Goal: Task Accomplishment & Management: Complete application form

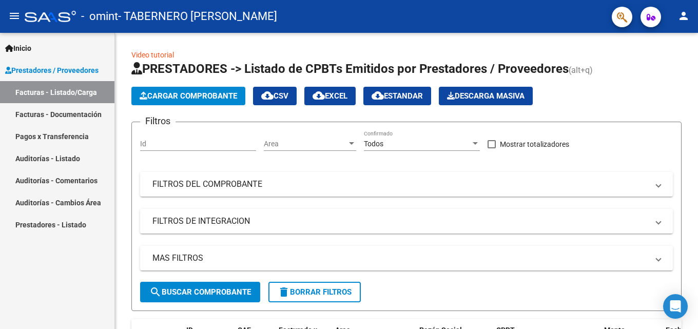
click at [80, 113] on link "Facturas - Documentación" at bounding box center [57, 114] width 114 height 22
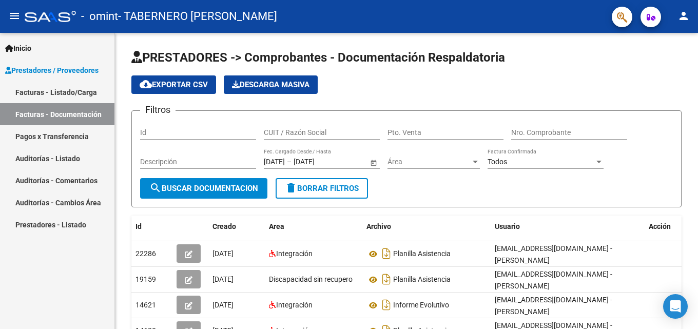
click at [50, 89] on link "Facturas - Listado/Carga" at bounding box center [57, 92] width 114 height 22
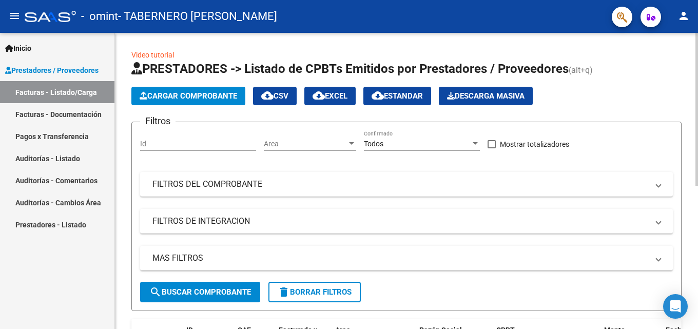
click at [141, 53] on link "Video tutorial" at bounding box center [152, 55] width 43 height 8
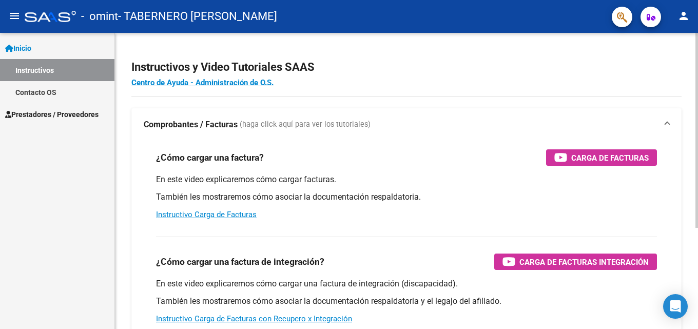
scroll to position [51, 0]
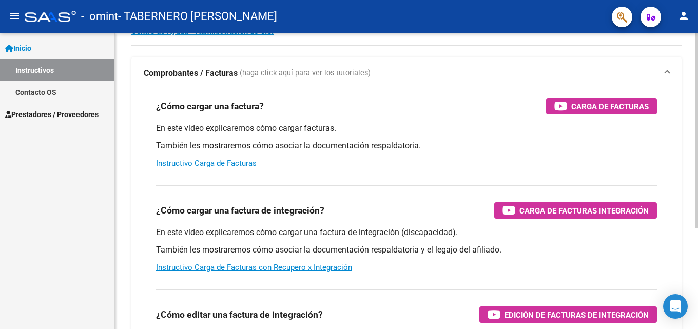
click at [211, 163] on link "Instructivo Carga de Facturas" at bounding box center [206, 163] width 101 height 9
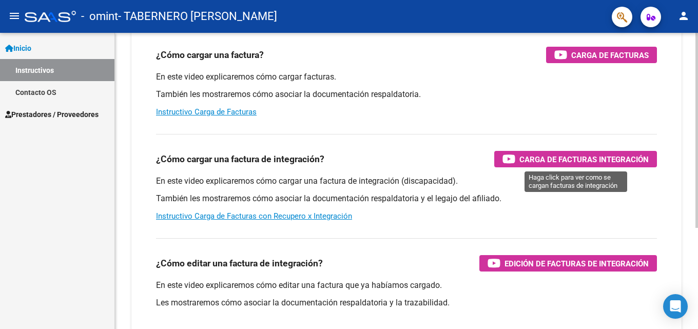
click at [552, 159] on span "Carga de Facturas Integración" at bounding box center [583, 159] width 129 height 13
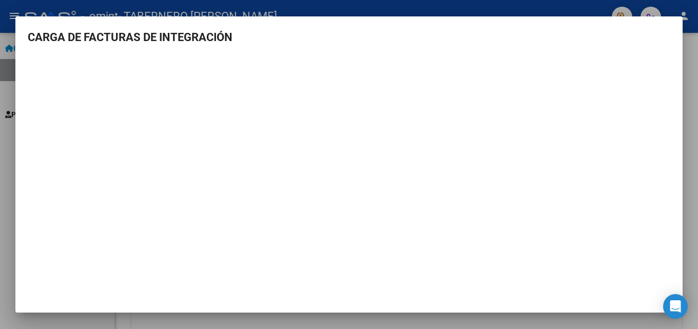
click at [682, 47] on mat-dialog-content "CARGA DE FACTURAS DE INTEGRACIÓN" at bounding box center [348, 159] width 667 height 260
click at [678, 42] on mat-dialog-content "CARGA DE FACTURAS DE INTEGRACIÓN" at bounding box center [348, 159] width 667 height 260
click at [12, 135] on div at bounding box center [349, 164] width 698 height 329
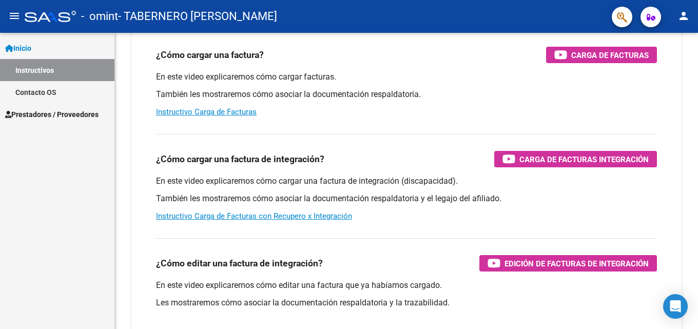
click at [31, 45] on span "Inicio" at bounding box center [18, 48] width 26 height 11
click at [23, 47] on span "Inicio" at bounding box center [18, 48] width 26 height 11
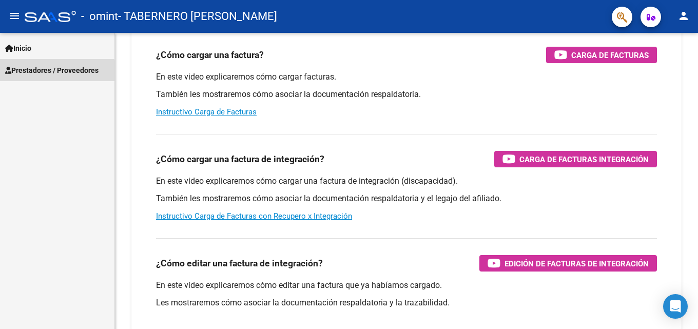
click at [45, 72] on span "Prestadores / Proveedores" at bounding box center [51, 70] width 93 height 11
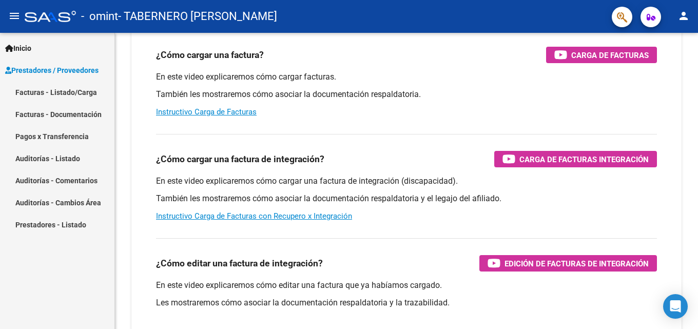
click at [56, 93] on link "Facturas - Listado/Carga" at bounding box center [57, 92] width 114 height 22
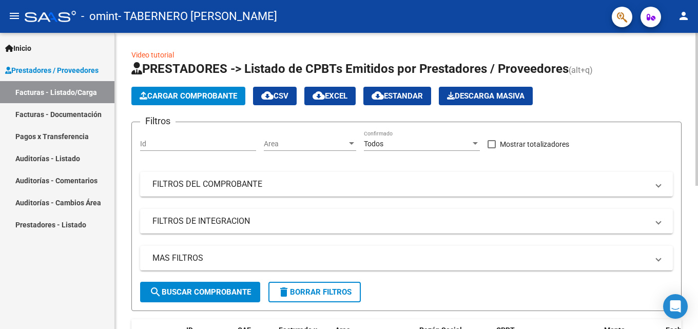
click at [180, 95] on span "Cargar Comprobante" at bounding box center [188, 95] width 97 height 9
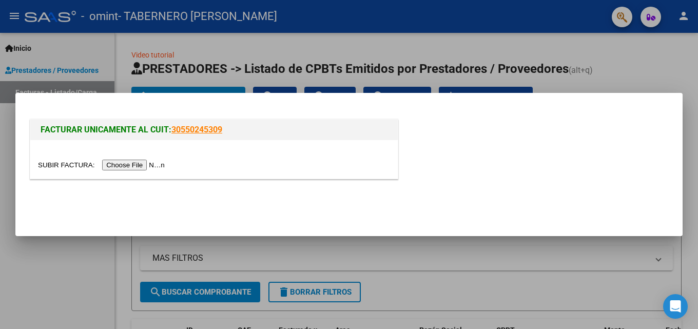
click at [134, 166] on input "file" at bounding box center [103, 165] width 130 height 11
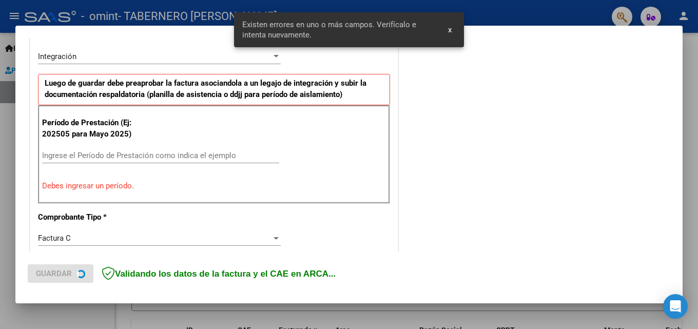
scroll to position [251, 0]
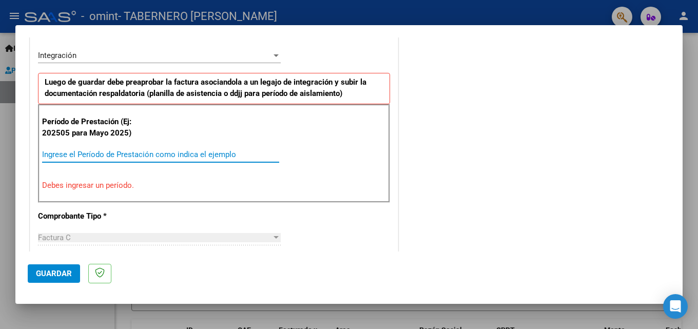
click at [56, 154] on input "Ingrese el Período de Prestación como indica el ejemplo" at bounding box center [160, 154] width 237 height 9
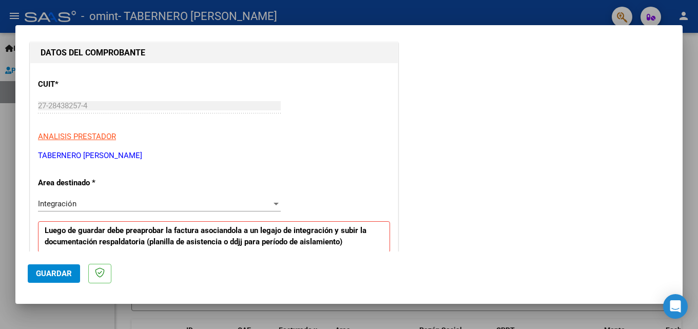
scroll to position [154, 0]
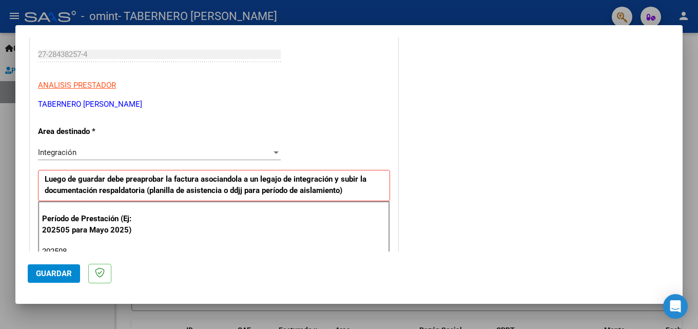
type input "202508"
click at [45, 272] on span "Guardar" at bounding box center [54, 273] width 36 height 9
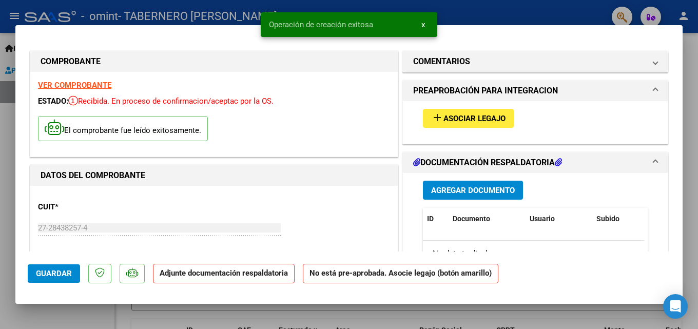
click at [449, 116] on span "Asociar Legajo" at bounding box center [474, 118] width 62 height 9
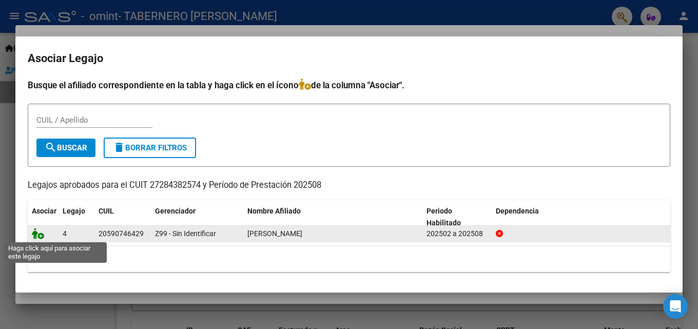
click at [40, 235] on icon at bounding box center [38, 233] width 12 height 11
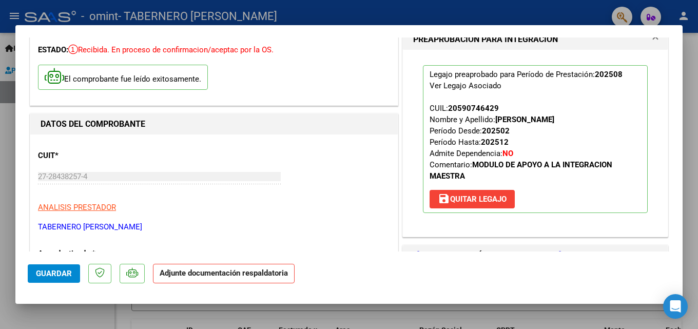
scroll to position [256, 0]
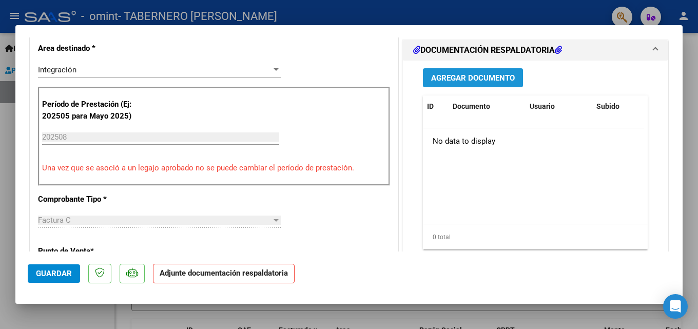
click at [441, 79] on span "Agregar Documento" at bounding box center [473, 77] width 84 height 9
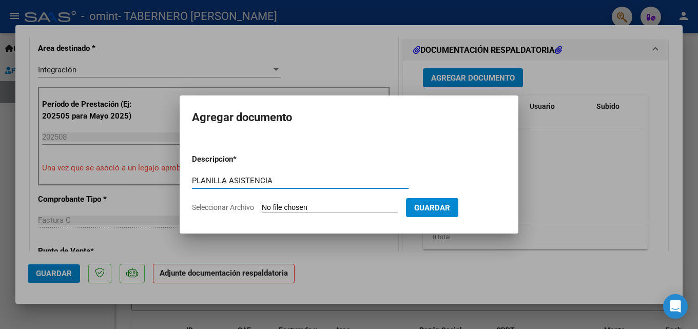
type input "PLANILLA ASISTENCIA"
click at [270, 206] on input "Seleccionar Archivo" at bounding box center [330, 208] width 136 height 10
type input "C:\fakepath\PLANILLA DE ASISTENCIA.pdf"
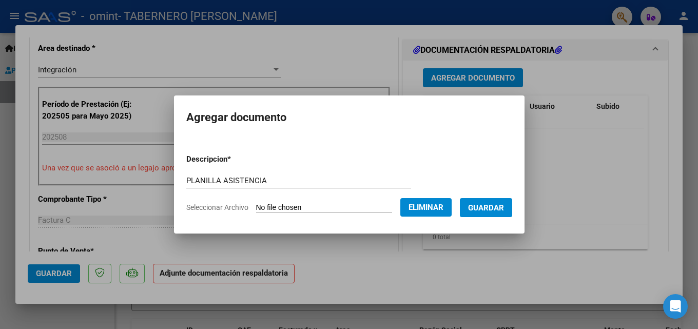
click at [494, 206] on span "Guardar" at bounding box center [486, 207] width 36 height 9
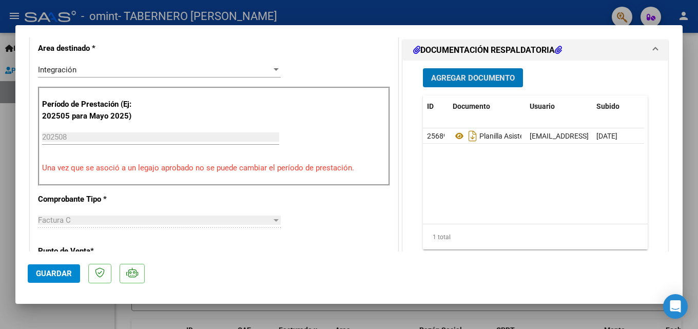
click at [44, 276] on span "Guardar" at bounding box center [54, 273] width 36 height 9
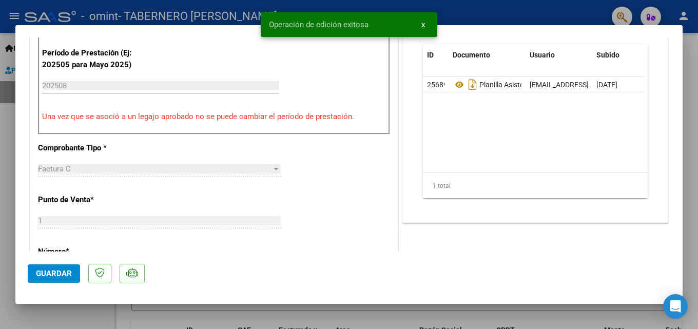
scroll to position [359, 0]
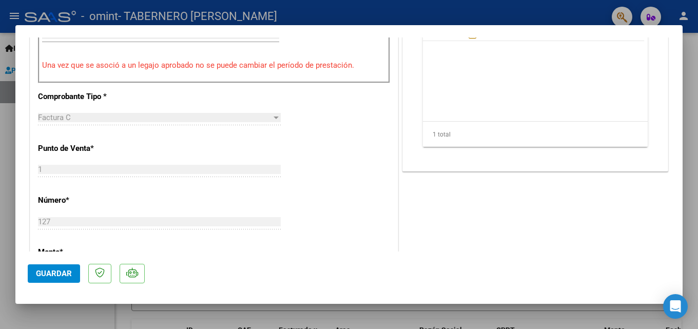
click at [3, 139] on div at bounding box center [349, 164] width 698 height 329
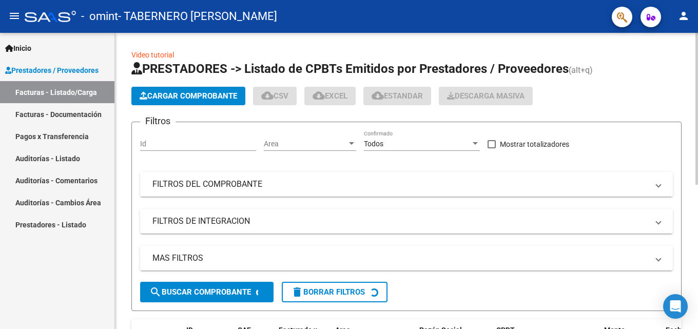
scroll to position [154, 0]
